Goal: Information Seeking & Learning: Learn about a topic

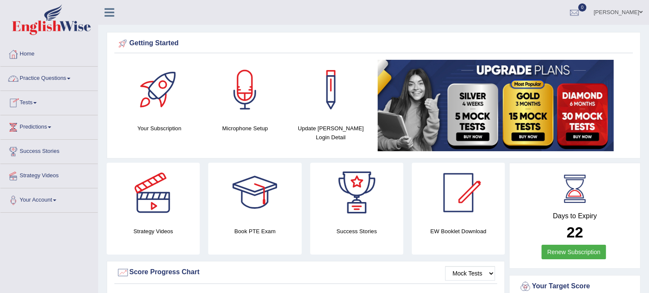
click at [53, 74] on link "Practice Questions" at bounding box center [48, 77] width 97 height 21
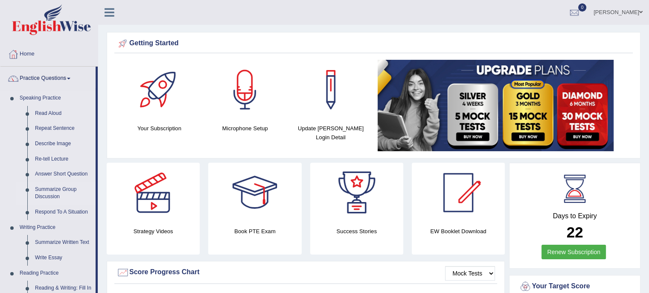
click at [55, 187] on link "Summarize Group Discussion" at bounding box center [63, 193] width 64 height 23
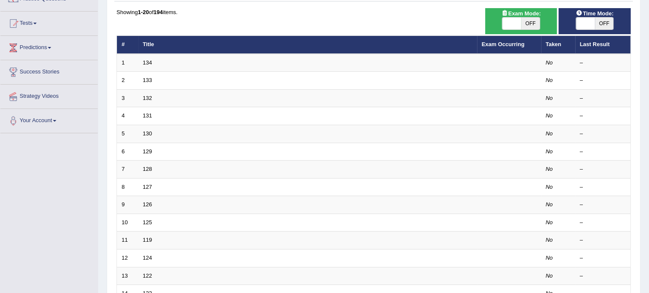
scroll to position [79, 0]
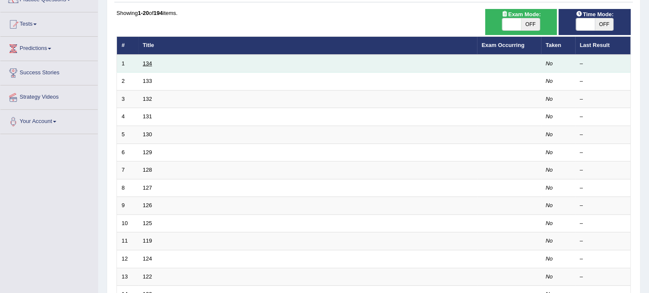
click at [145, 64] on link "134" at bounding box center [147, 63] width 9 height 6
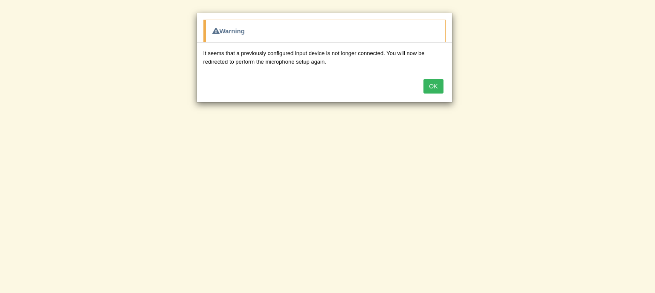
click at [436, 84] on button "OK" at bounding box center [434, 86] width 20 height 15
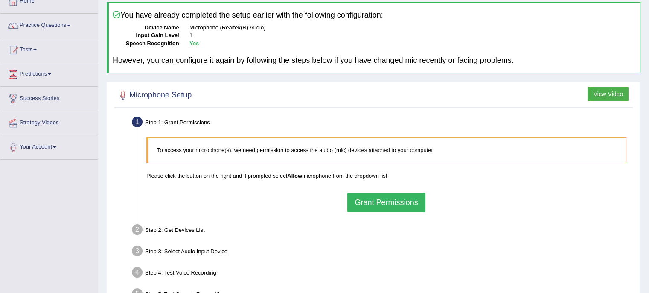
scroll to position [54, 0]
click at [390, 197] on button "Grant Permissions" at bounding box center [386, 202] width 78 height 20
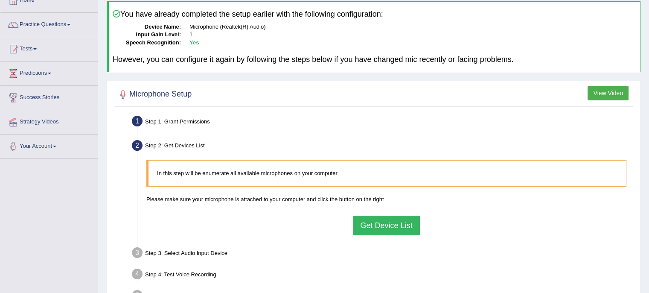
click at [376, 223] on button "Get Device List" at bounding box center [386, 225] width 67 height 20
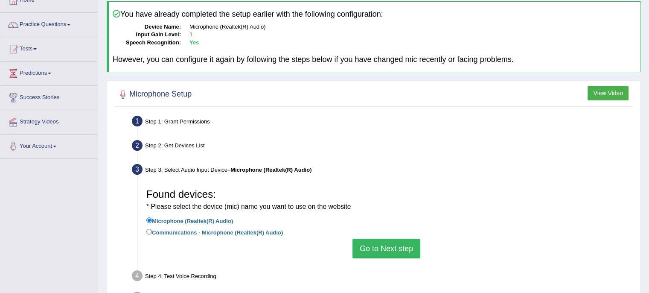
click at [355, 248] on button "Go to Next step" at bounding box center [386, 249] width 68 height 20
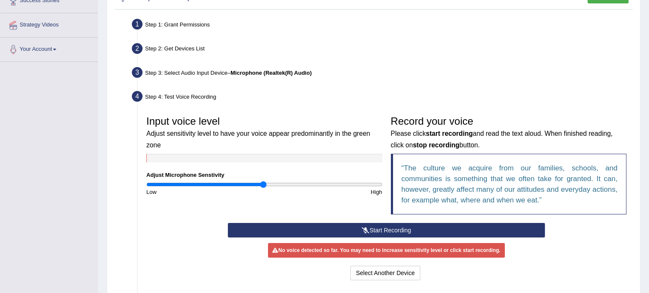
scroll to position [152, 0]
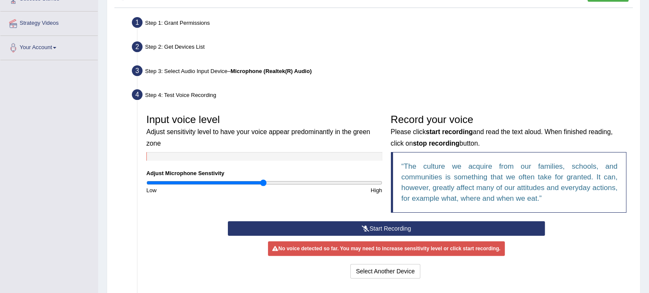
click at [349, 227] on button "Start Recording" at bounding box center [386, 228] width 317 height 15
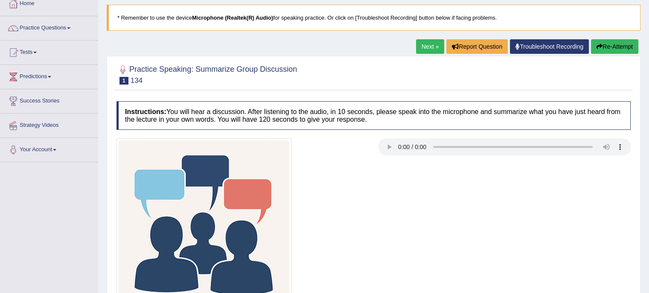
scroll to position [58, 0]
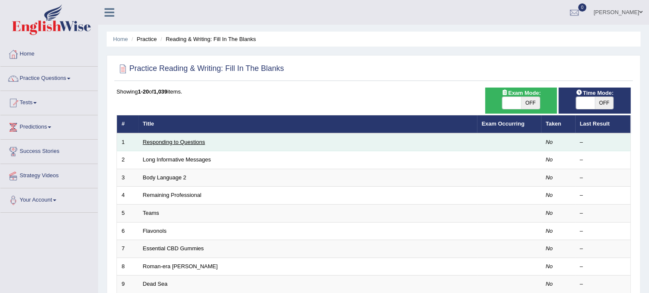
click at [184, 139] on link "Responding to Questions" at bounding box center [174, 142] width 62 height 6
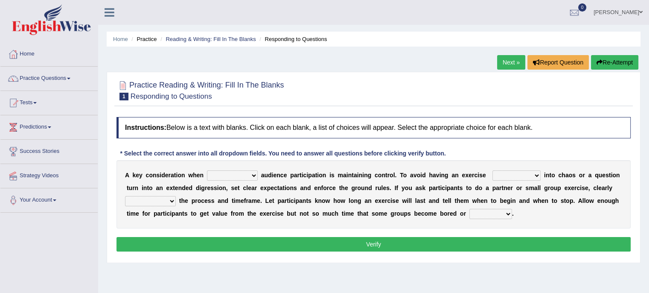
click at [255, 170] on select "incorporating increasing incurring indicating" at bounding box center [232, 175] width 51 height 10
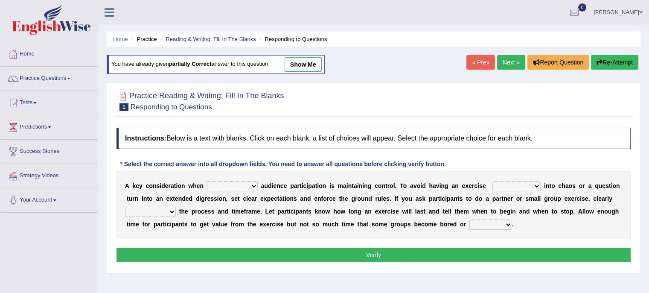
drag, startPoint x: 0, startPoint y: 0, endPoint x: 253, endPoint y: 183, distance: 312.2
click at [253, 183] on select "incorporating increasing incurring indicating" at bounding box center [232, 186] width 51 height 10
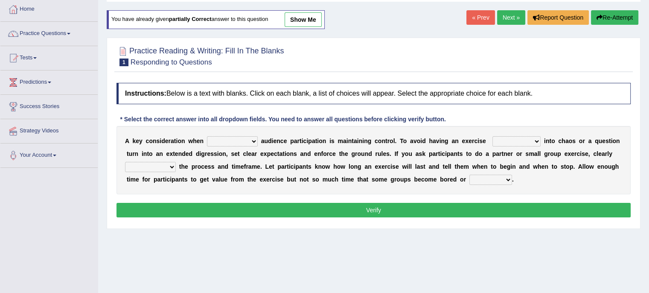
select select "incorporating"
click at [207, 136] on select "incorporating increasing incurring indicating" at bounding box center [232, 141] width 51 height 10
click at [517, 139] on select "deteriorate determine deliver demonstrate" at bounding box center [516, 141] width 48 height 10
select select "deteriorate"
click at [492, 136] on select "deteriorate determine deliver demonstrate" at bounding box center [516, 141] width 48 height 10
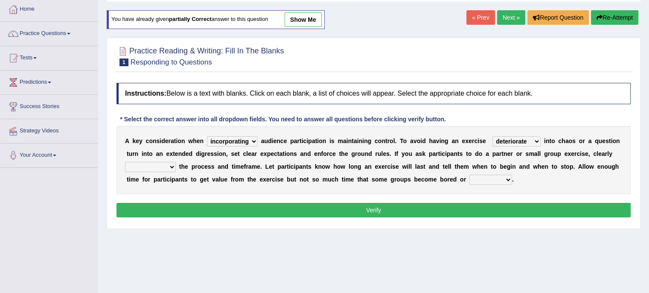
click at [169, 166] on select "communicate confirm accumulate commit" at bounding box center [150, 167] width 51 height 10
select select "communicate"
click at [125, 162] on select "communicate confirm accumulate commit" at bounding box center [150, 167] width 51 height 10
click at [480, 175] on select "destroyed distracted disobeyed divided" at bounding box center [490, 180] width 43 height 10
select select "distracted"
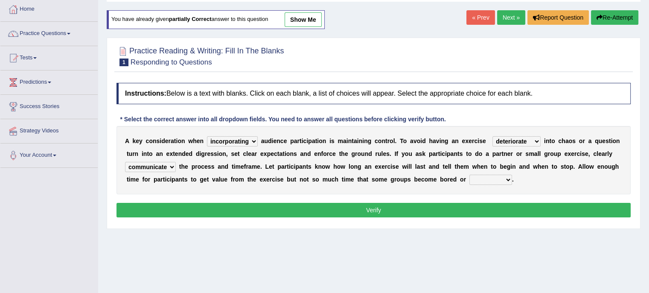
click at [469, 175] on select "destroyed distracted disobeyed divided" at bounding box center [490, 180] width 43 height 10
click at [482, 205] on button "Verify" at bounding box center [373, 210] width 514 height 15
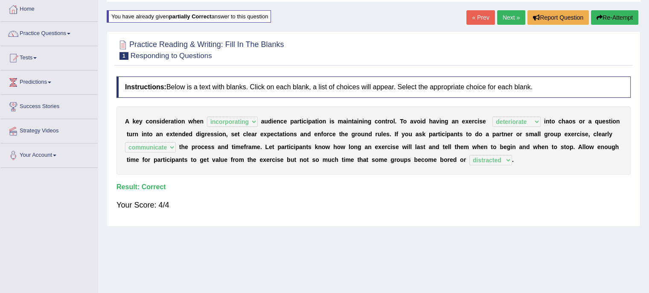
click at [510, 19] on link "Next »" at bounding box center [511, 17] width 28 height 15
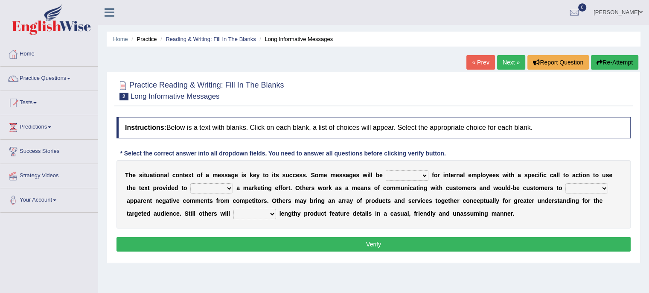
click at [416, 177] on select "targeted varied marketed parted" at bounding box center [407, 175] width 43 height 10
select select "marketed"
click at [386, 170] on select "targeted varied marketed parted" at bounding box center [407, 175] width 43 height 10
click at [229, 186] on select "extract exceed expand export" at bounding box center [211, 188] width 43 height 10
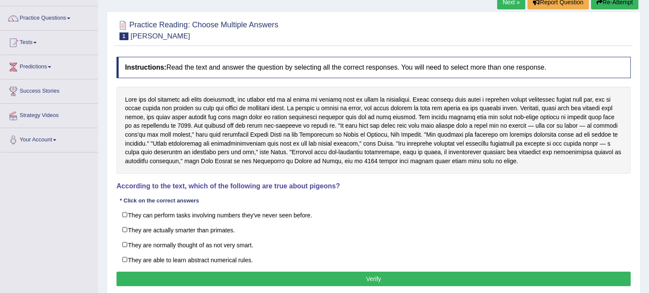
scroll to position [61, 0]
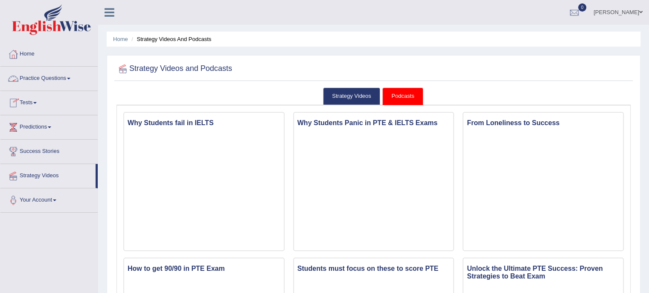
click at [63, 76] on link "Practice Questions" at bounding box center [48, 77] width 97 height 21
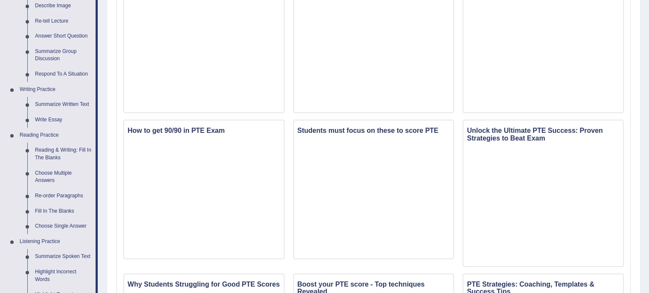
scroll to position [139, 0]
click at [71, 193] on link "Re-order Paragraphs" at bounding box center [63, 194] width 64 height 15
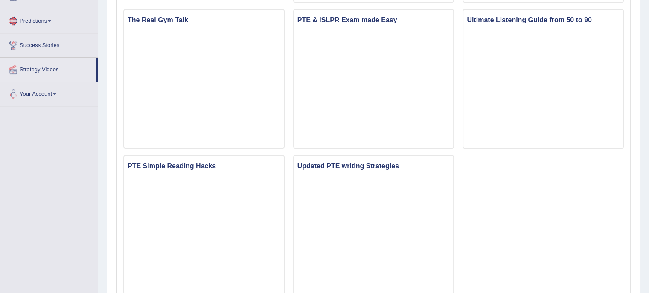
scroll to position [594, 0]
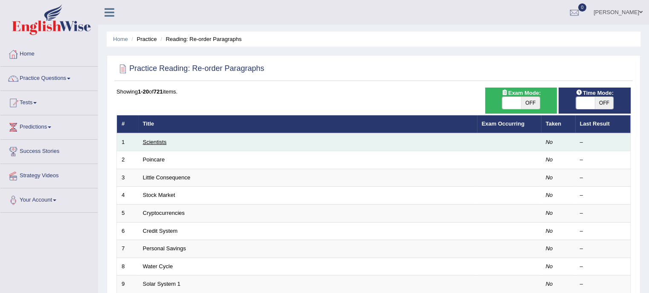
click at [159, 142] on link "Scientists" at bounding box center [155, 142] width 24 height 6
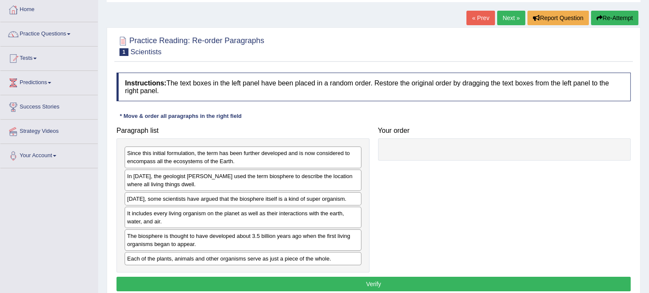
scroll to position [47, 0]
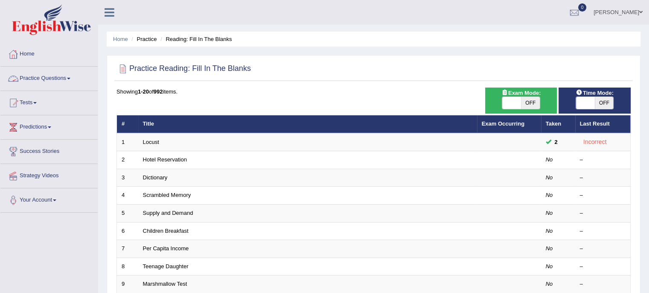
click at [56, 76] on link "Practice Questions" at bounding box center [48, 77] width 97 height 21
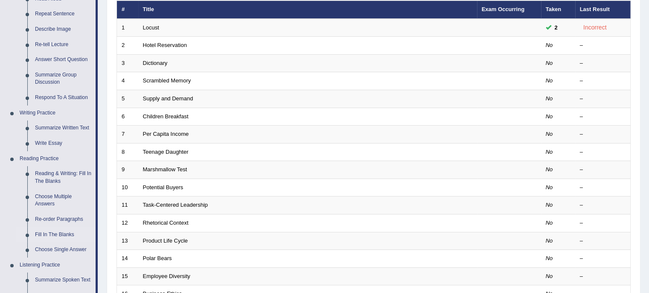
scroll to position [125, 0]
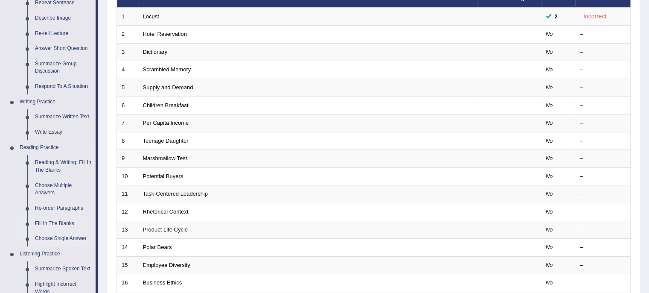
click at [58, 236] on link "Choose Single Answer" at bounding box center [63, 238] width 64 height 15
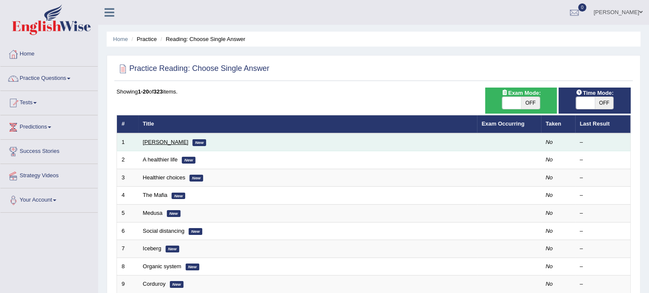
click at [153, 140] on link "Clark" at bounding box center [166, 142] width 46 height 6
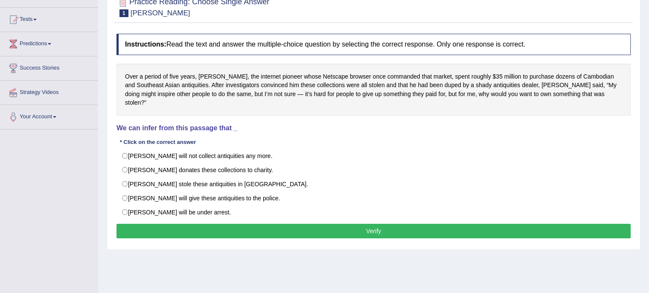
scroll to position [82, 0]
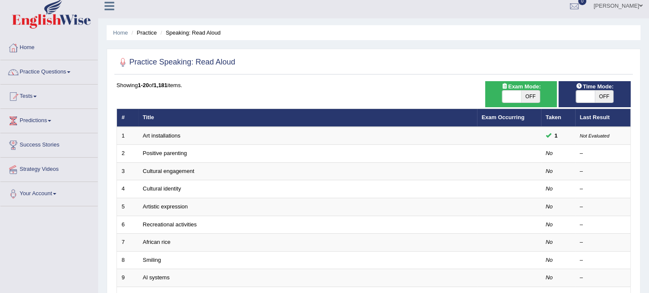
scroll to position [11, 0]
